Goal: Find specific page/section: Find specific page/section

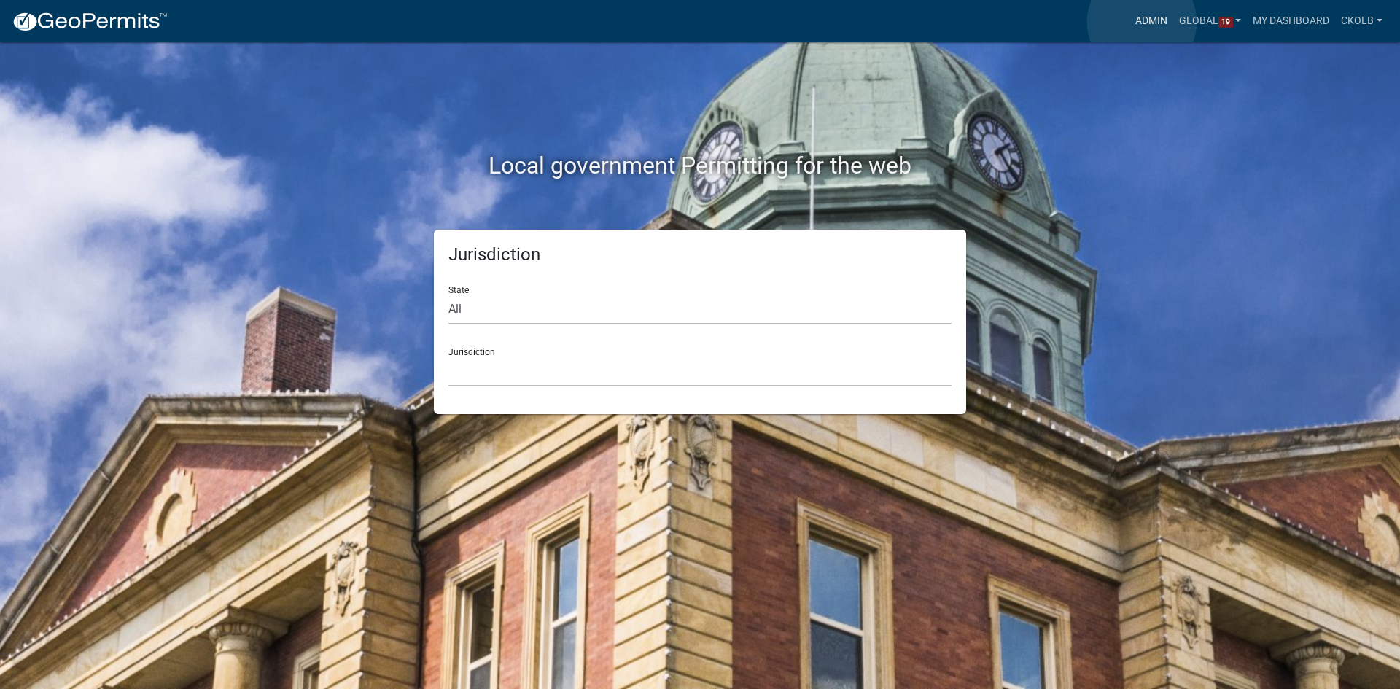
click at [1142, 22] on link "Admin" at bounding box center [1152, 21] width 44 height 28
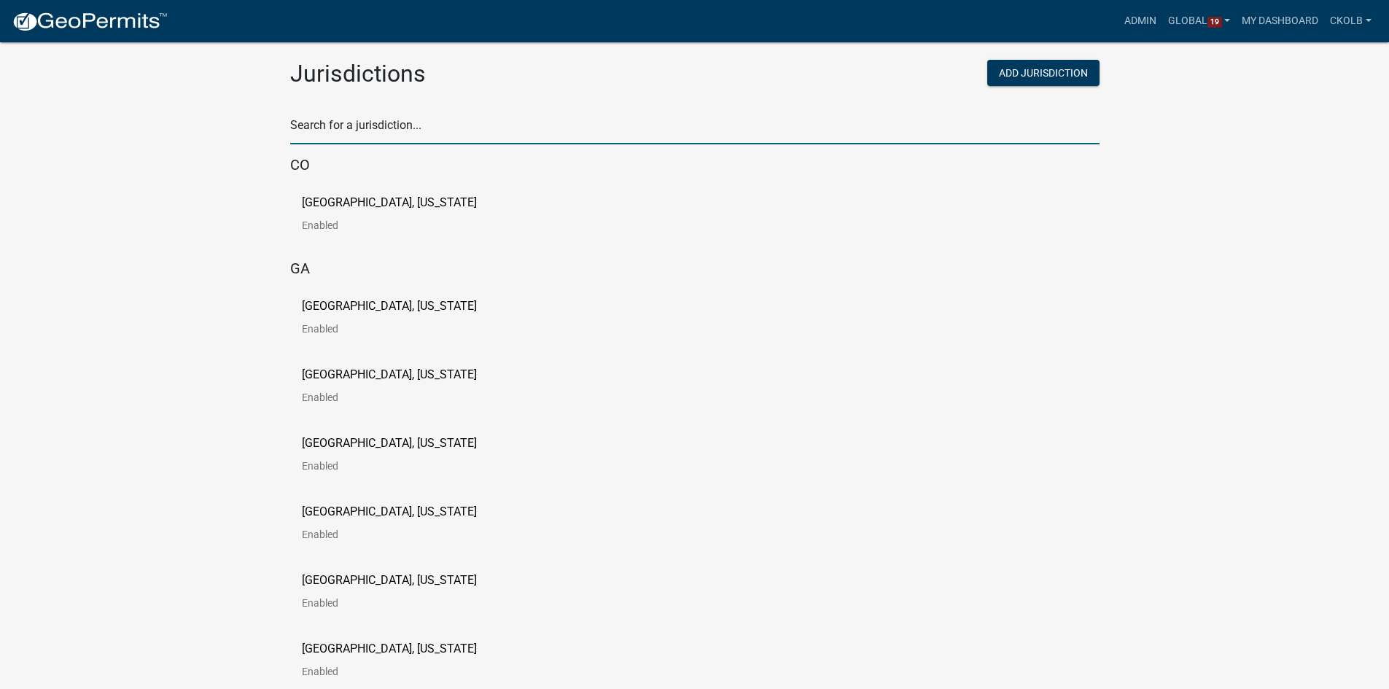
click at [394, 133] on input "text" at bounding box center [695, 129] width 810 height 30
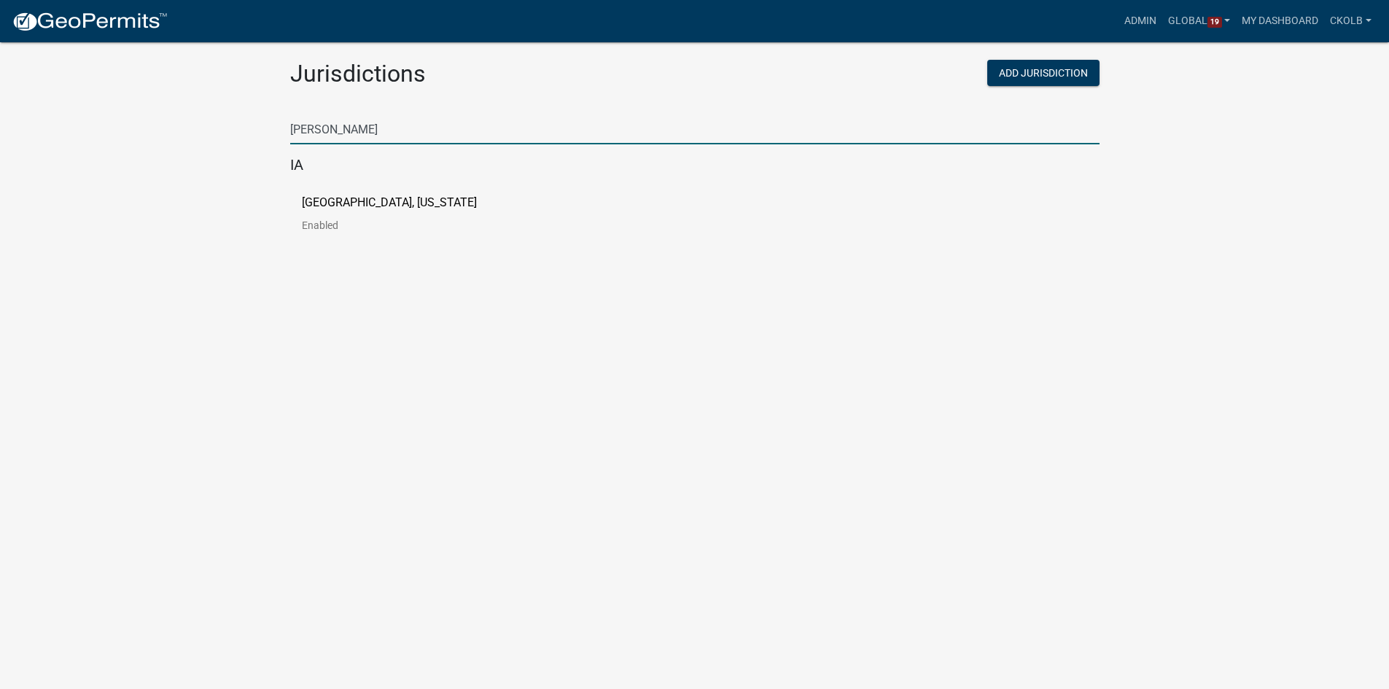
type input "[PERSON_NAME]"
click at [371, 204] on p "[GEOGRAPHIC_DATA], [US_STATE]" at bounding box center [389, 203] width 175 height 12
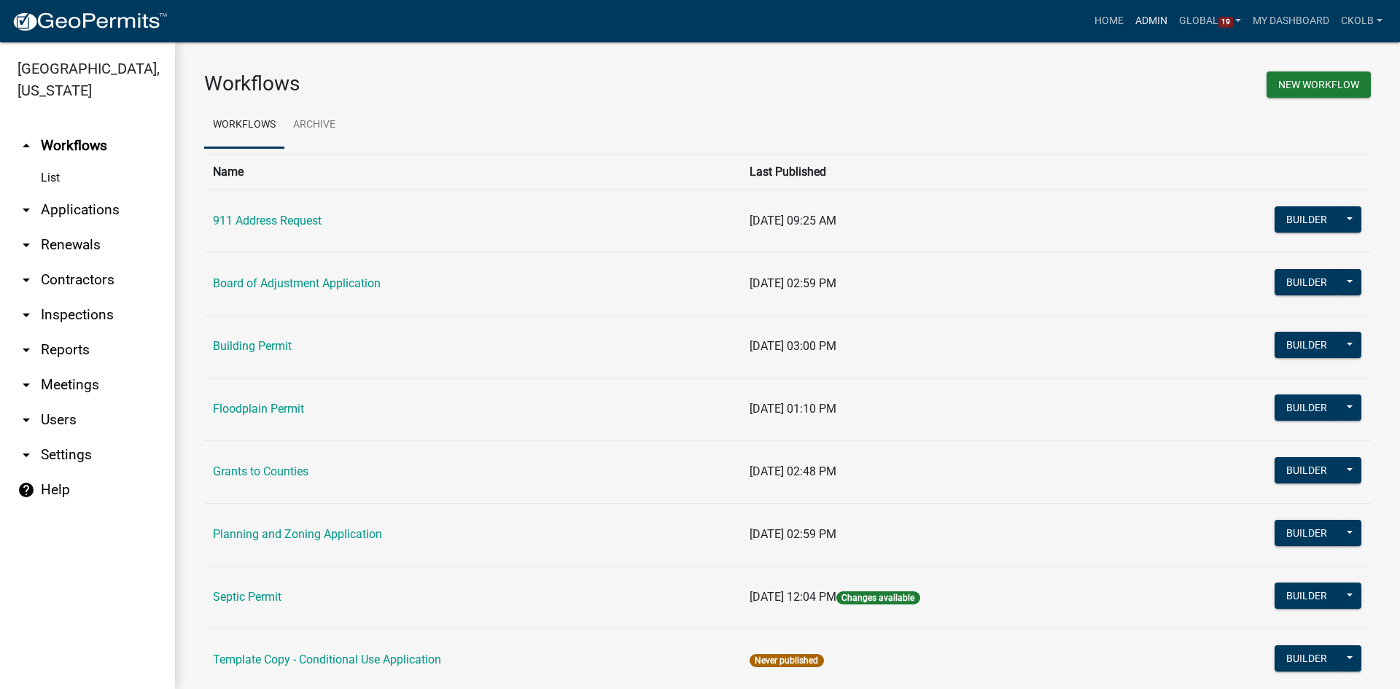
click at [1145, 17] on link "Admin" at bounding box center [1152, 21] width 44 height 28
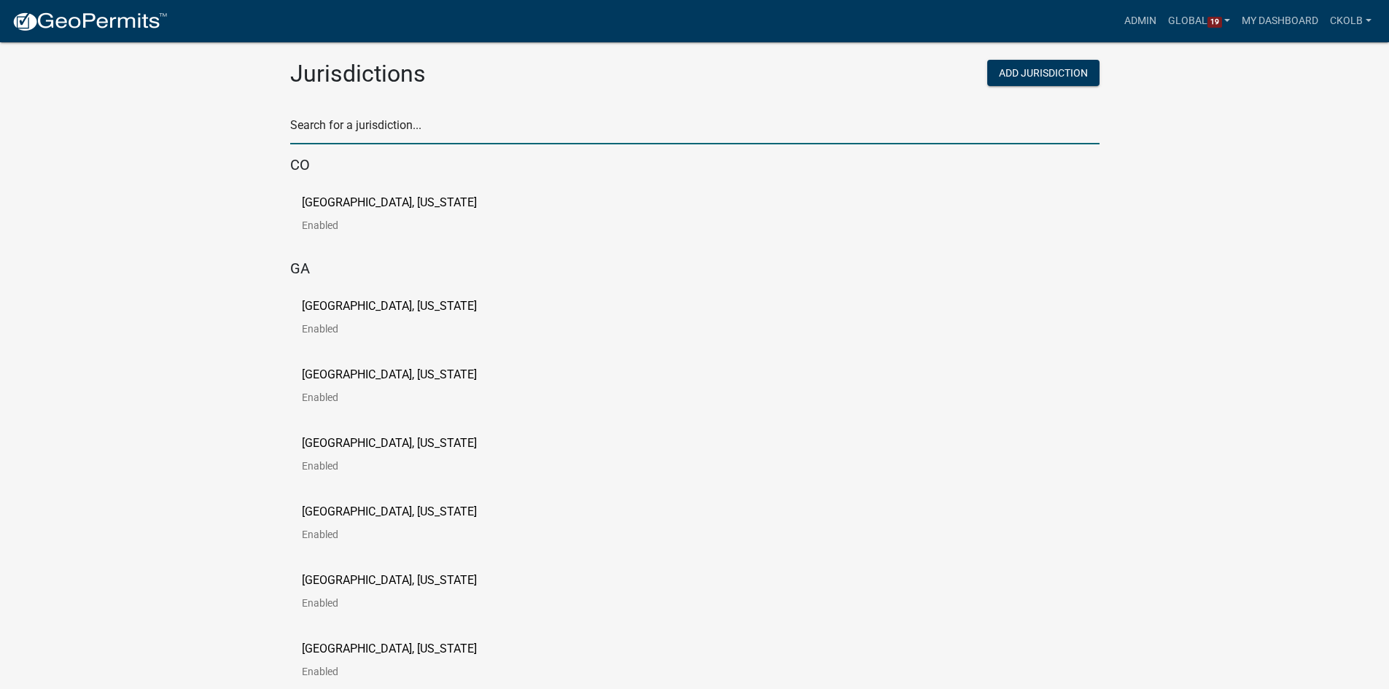
click at [489, 121] on input "text" at bounding box center [695, 129] width 810 height 30
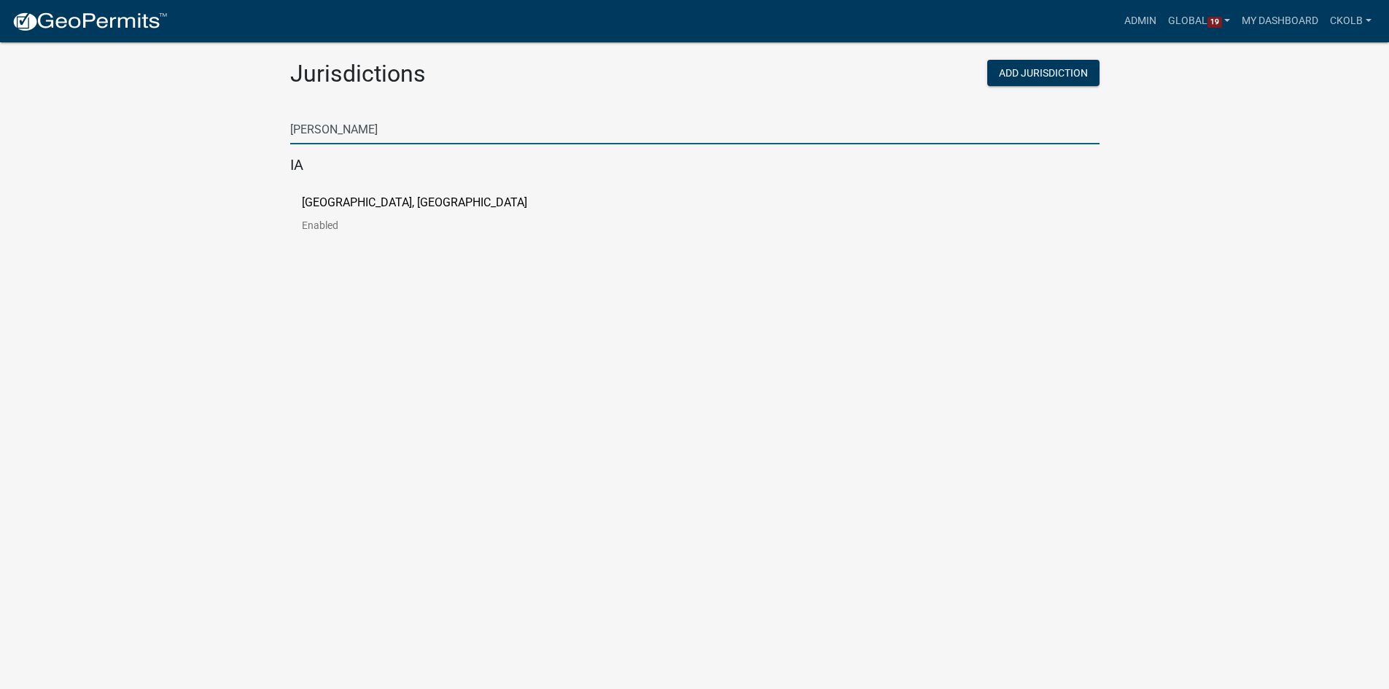
type input "[PERSON_NAME]"
click at [333, 203] on p "[GEOGRAPHIC_DATA], [GEOGRAPHIC_DATA]" at bounding box center [414, 203] width 225 height 12
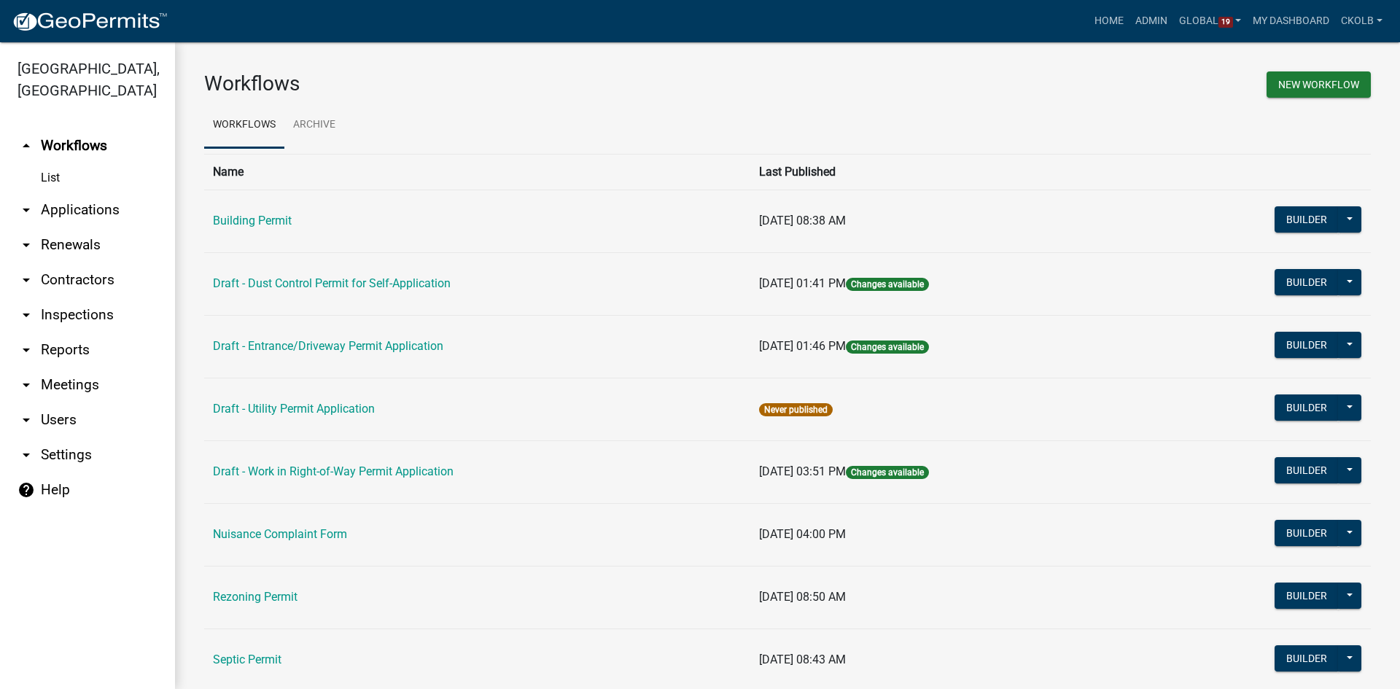
click at [78, 193] on link "arrow_drop_down Applications" at bounding box center [87, 210] width 175 height 35
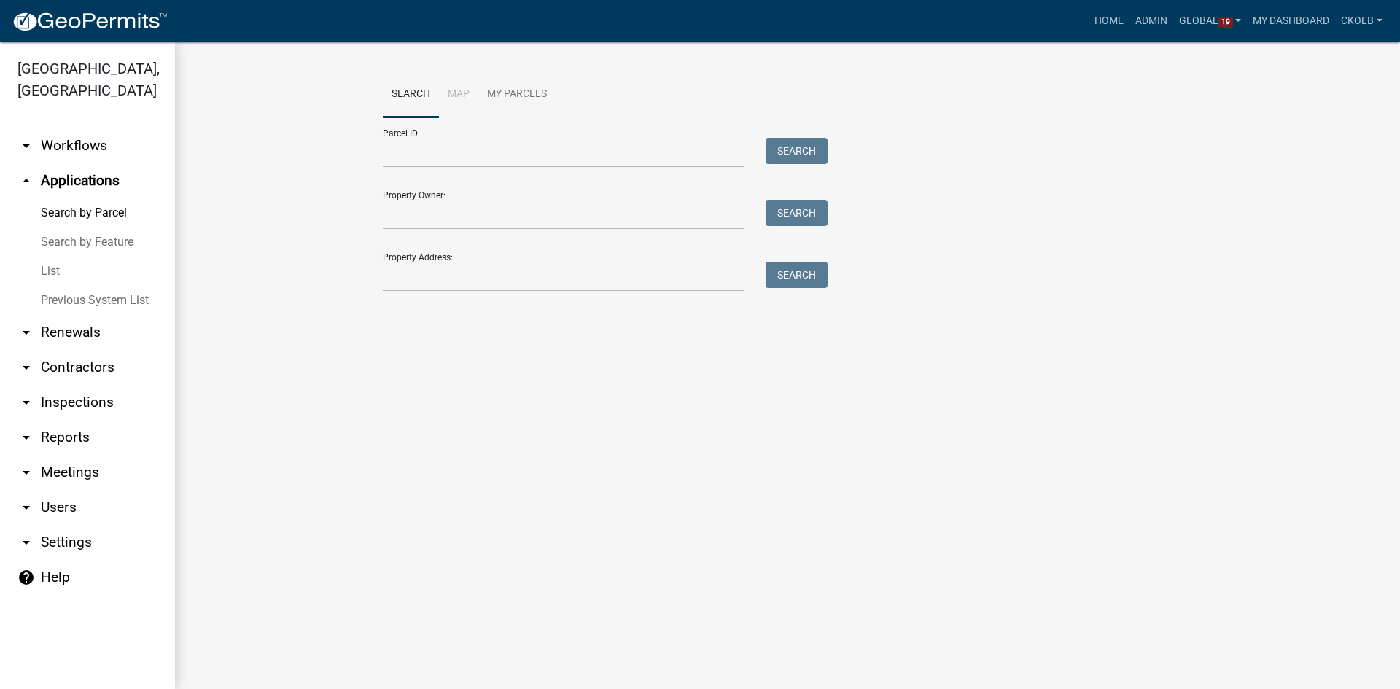
click at [50, 259] on link "List" at bounding box center [87, 271] width 175 height 29
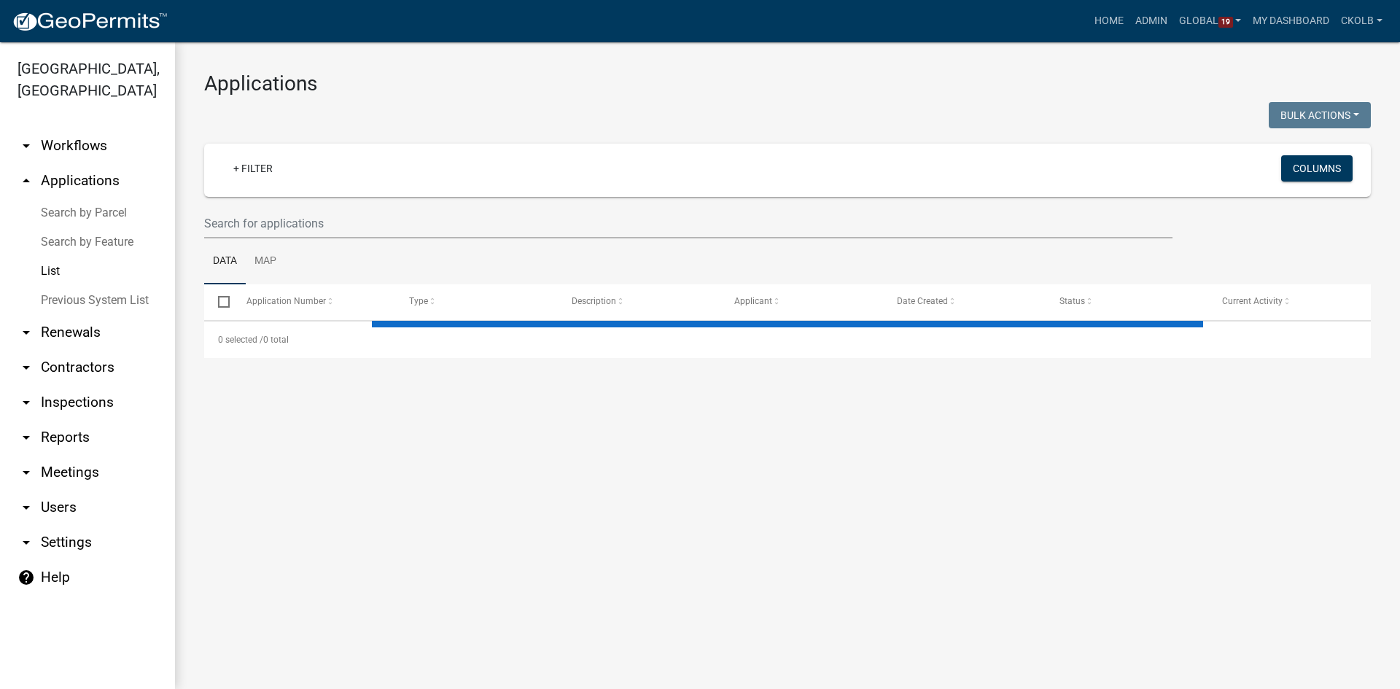
select select "2: 50"
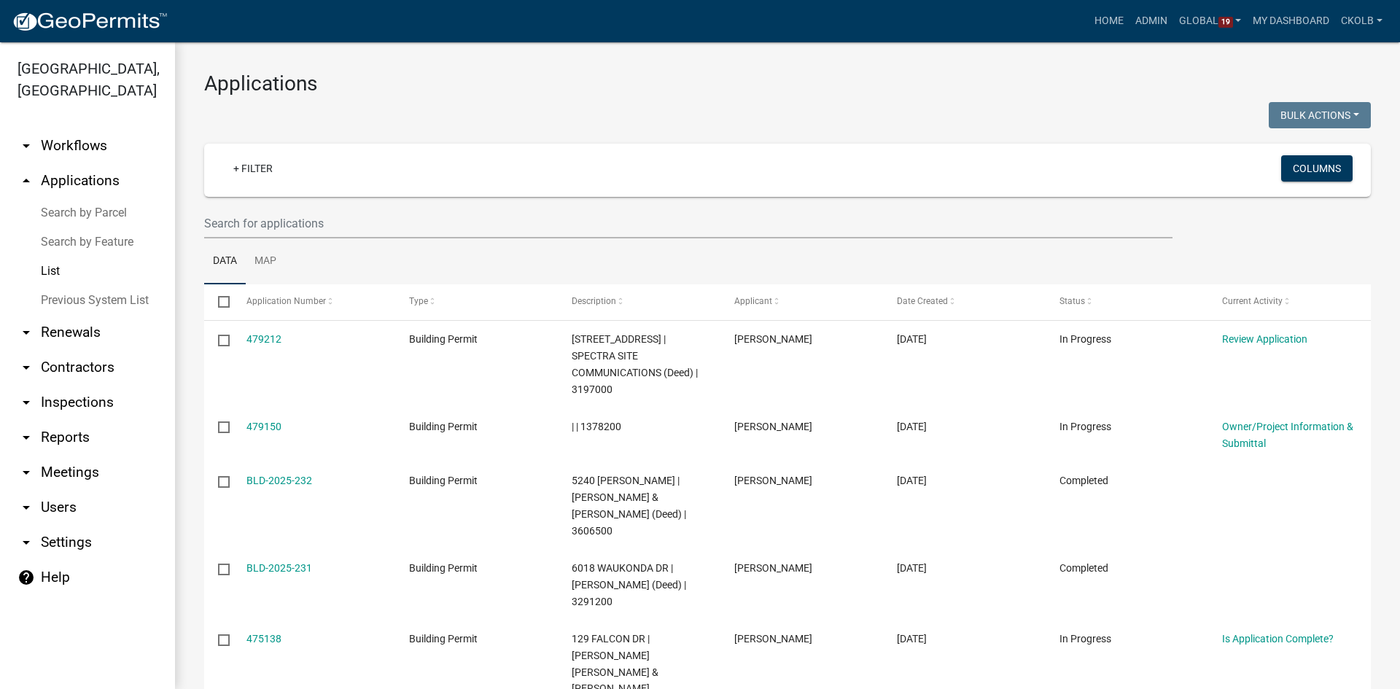
click at [75, 420] on link "arrow_drop_down Reports" at bounding box center [87, 437] width 175 height 35
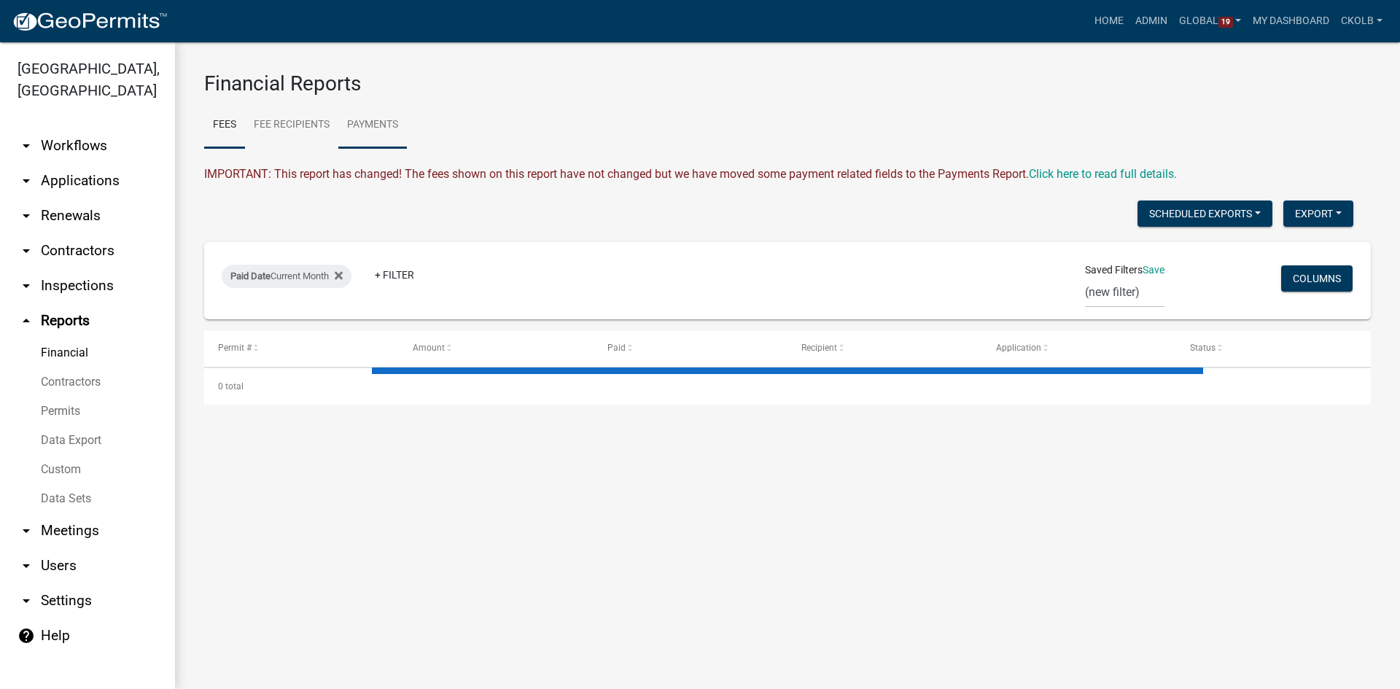
click at [370, 124] on link "Payments" at bounding box center [372, 125] width 69 height 47
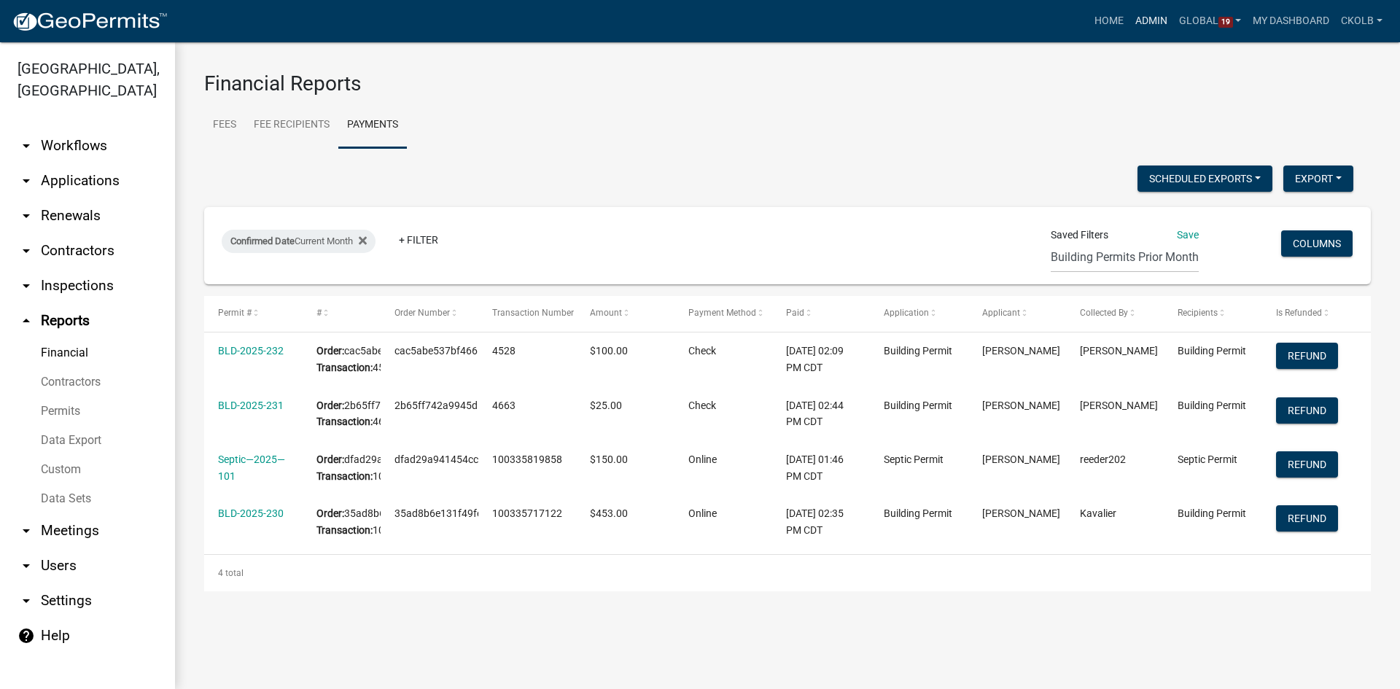
click at [1146, 26] on link "Admin" at bounding box center [1152, 21] width 44 height 28
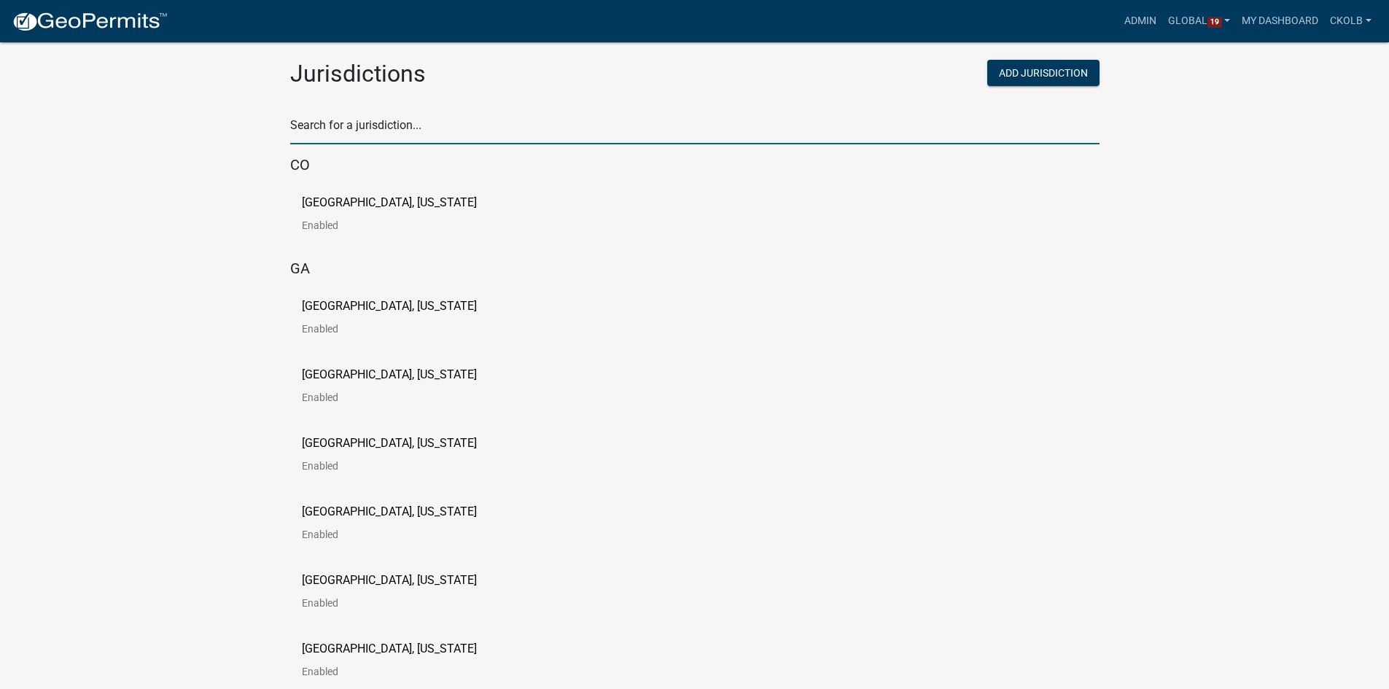
click at [350, 128] on input "text" at bounding box center [695, 129] width 810 height 30
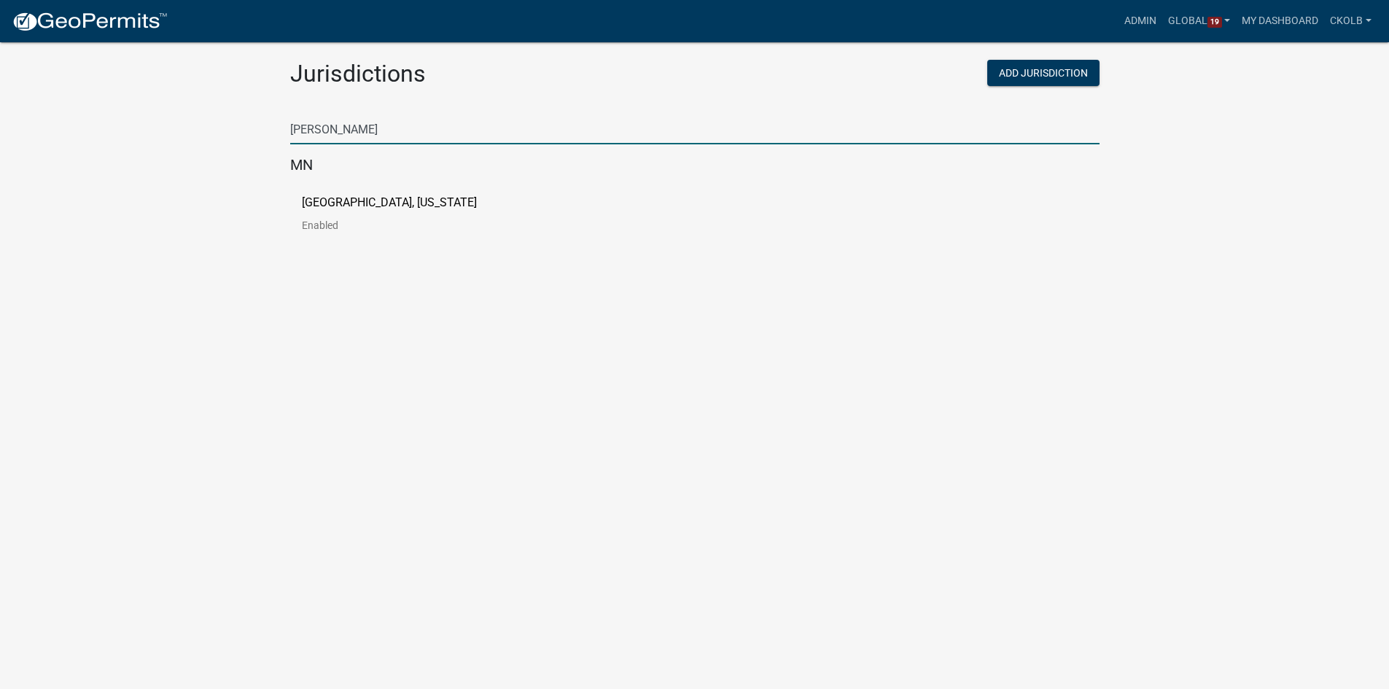
type input "[PERSON_NAME]"
click at [424, 210] on link "[GEOGRAPHIC_DATA], [US_STATE] Enabled" at bounding box center [401, 219] width 198 height 45
